Goal: Navigation & Orientation: Find specific page/section

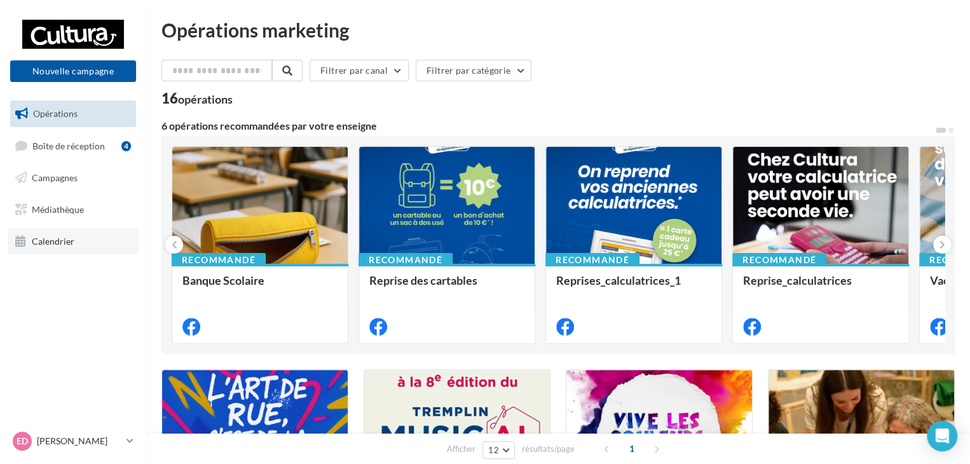
click at [54, 245] on span "Calendrier" at bounding box center [53, 240] width 43 height 11
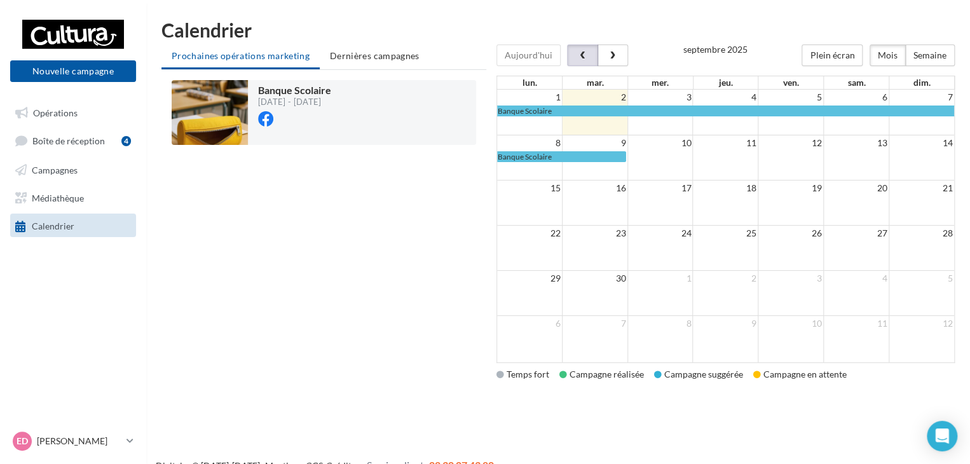
click at [577, 59] on span "button" at bounding box center [582, 55] width 11 height 9
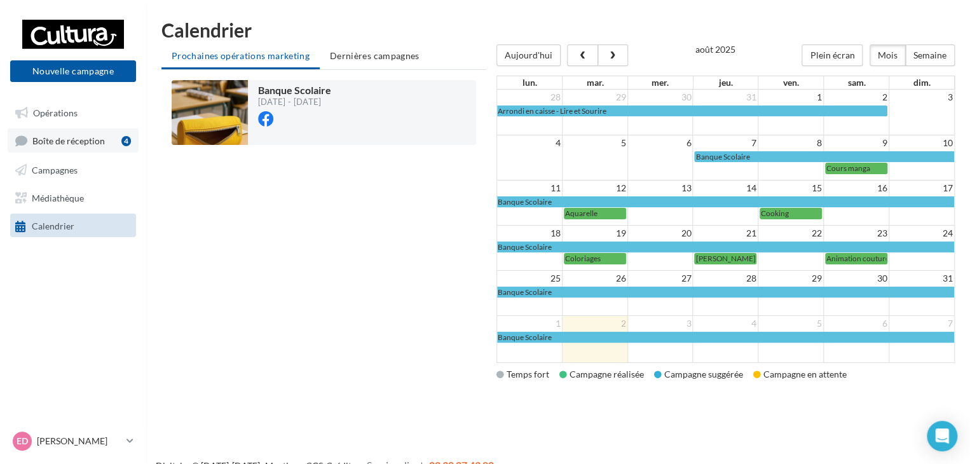
click at [83, 141] on span "Boîte de réception" at bounding box center [68, 140] width 72 height 11
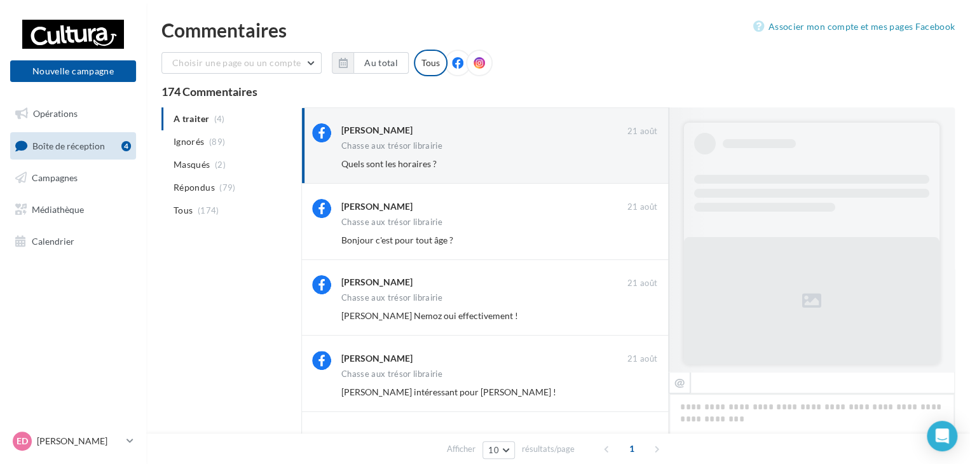
scroll to position [167, 0]
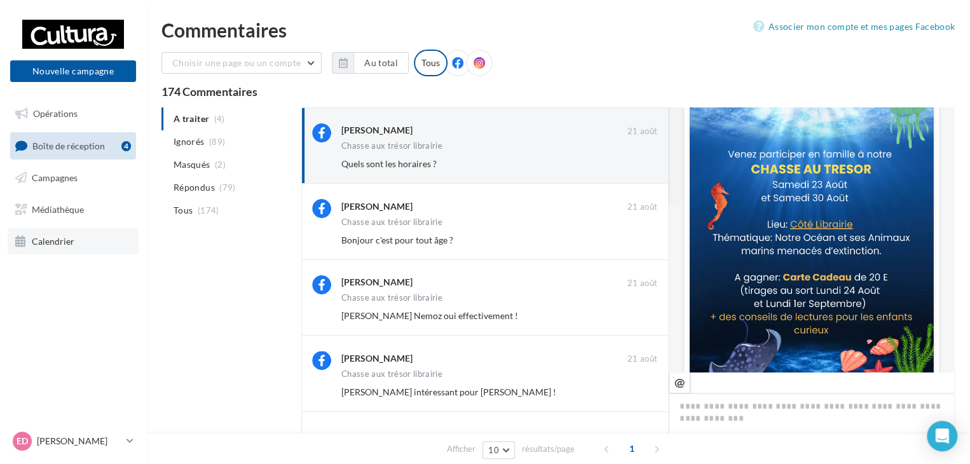
click at [56, 239] on span "Calendrier" at bounding box center [53, 240] width 43 height 11
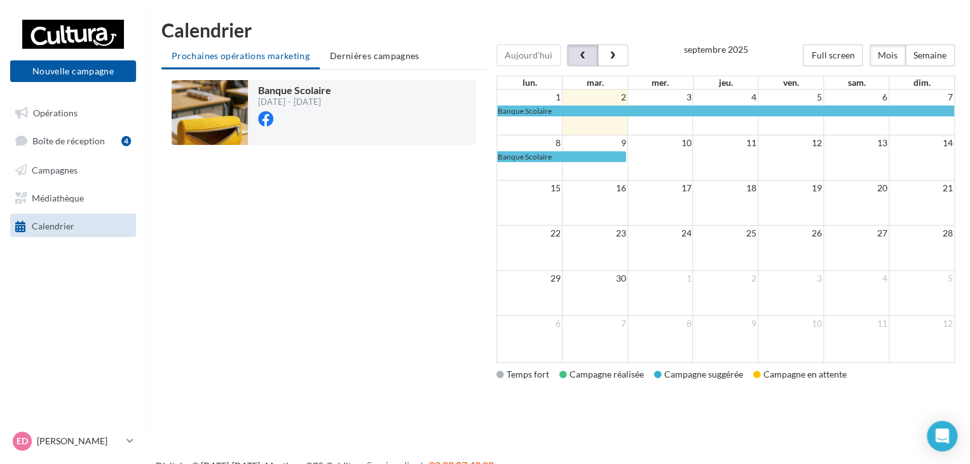
click at [570, 62] on button "button" at bounding box center [582, 56] width 31 height 22
